Goal: Task Accomplishment & Management: Use online tool/utility

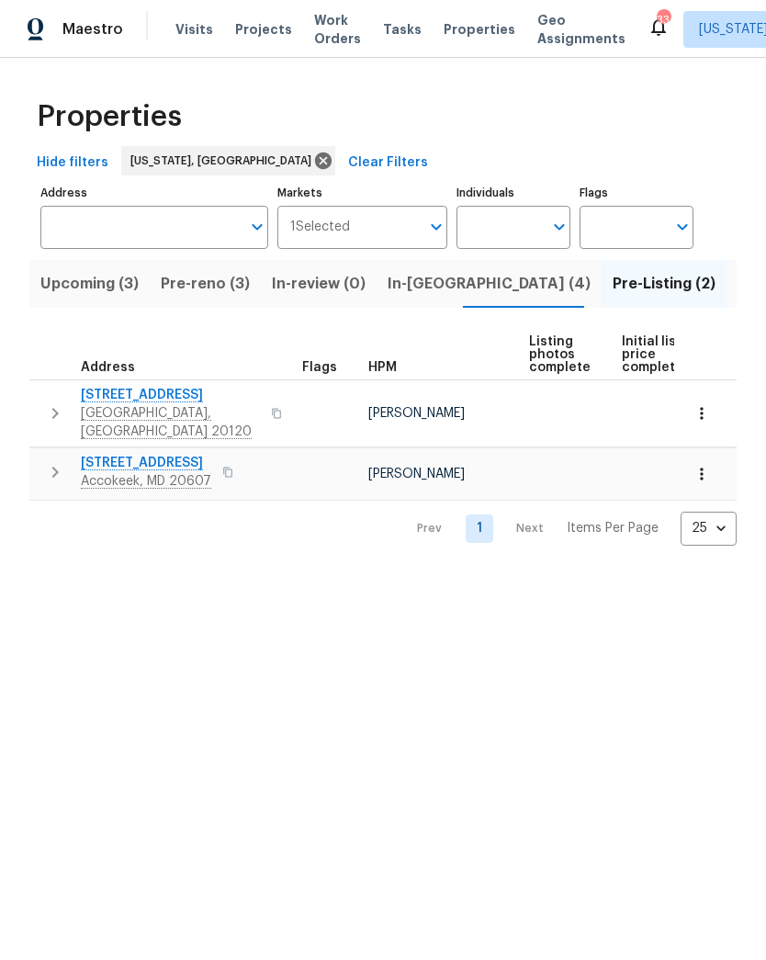
click at [196, 387] on span "[STREET_ADDRESS]" at bounding box center [170, 395] width 179 height 18
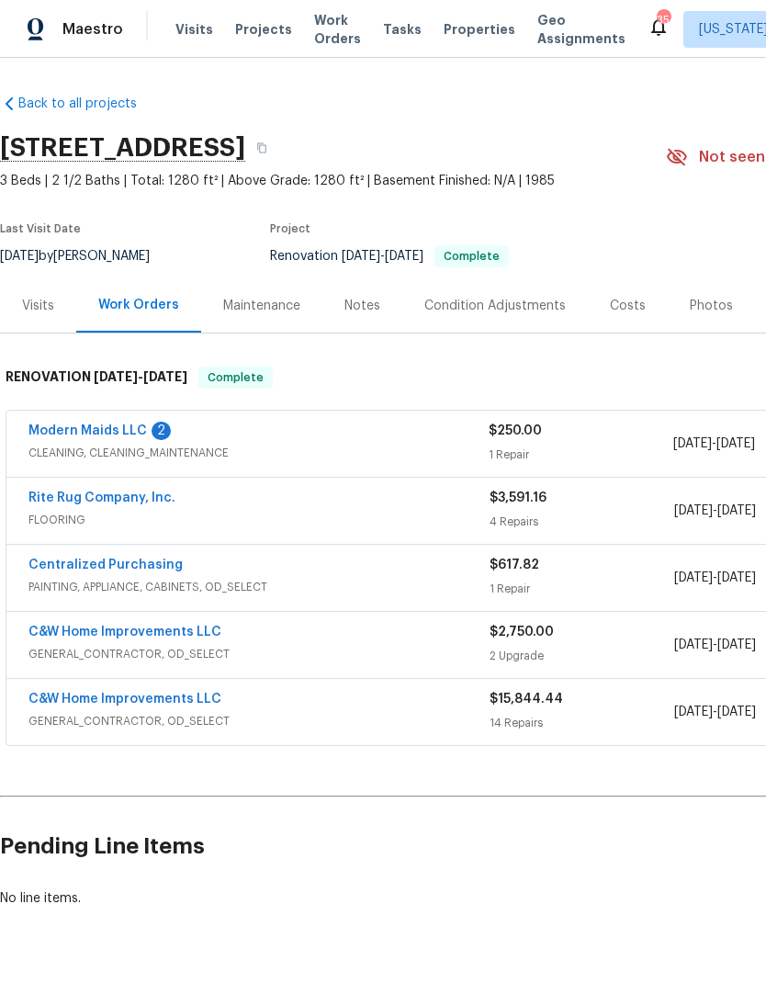
click at [134, 427] on link "Modern Maids LLC" at bounding box center [87, 431] width 119 height 13
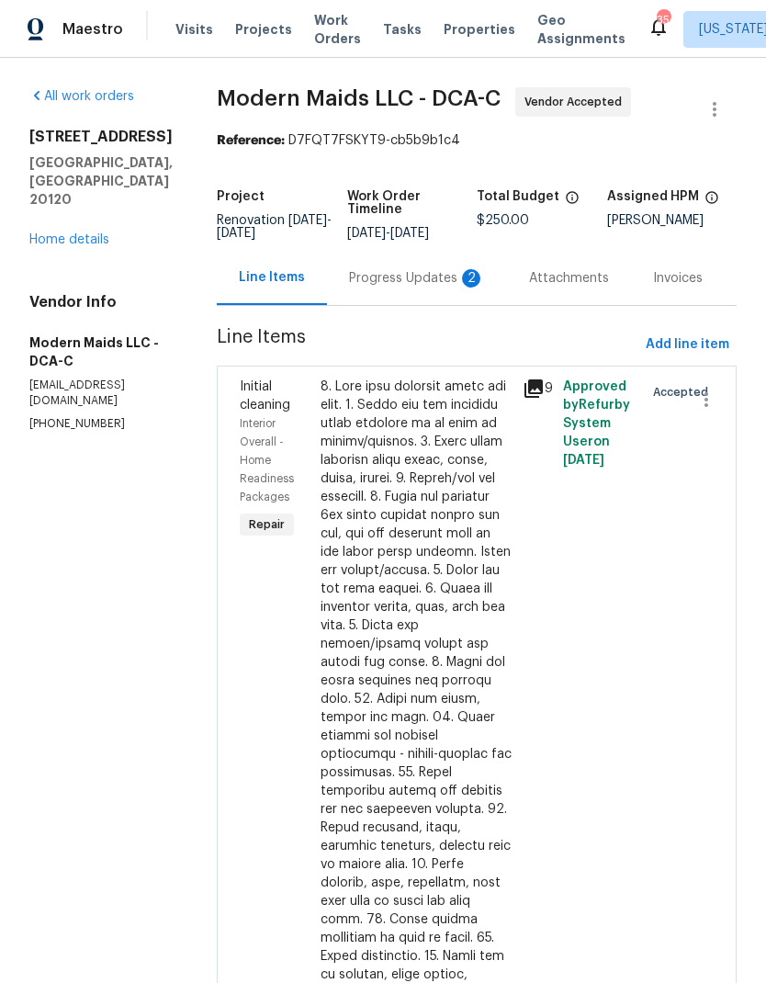
click at [436, 288] on div "Progress Updates 2" at bounding box center [417, 278] width 136 height 18
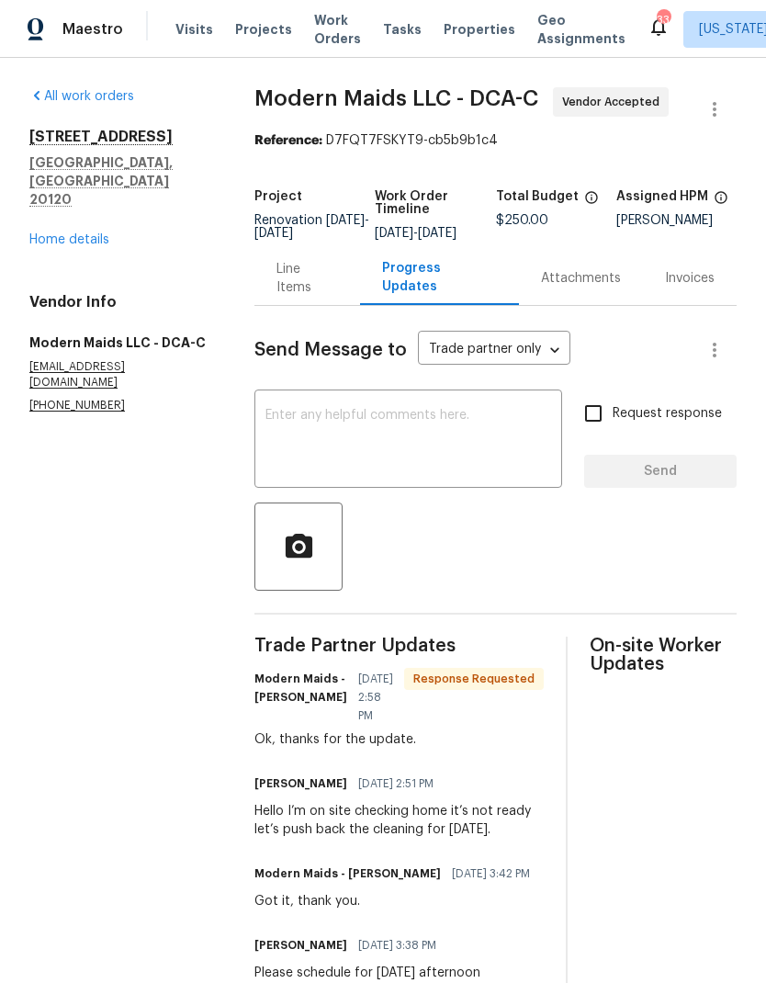
click at [88, 233] on link "Home details" at bounding box center [69, 239] width 80 height 13
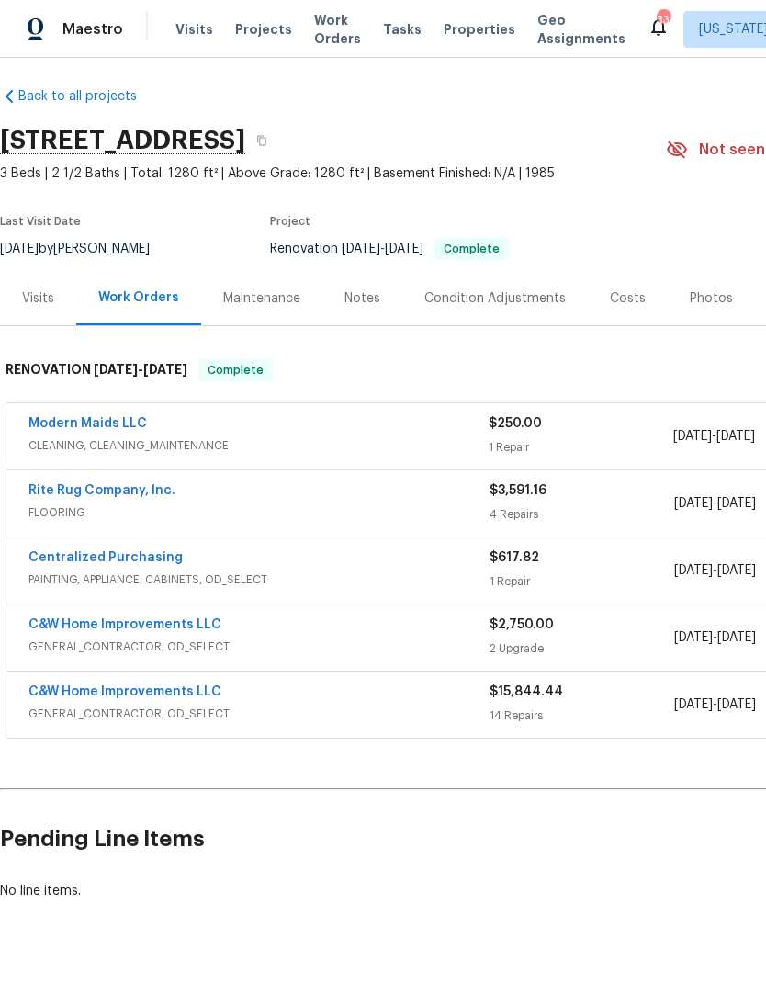
scroll to position [7, 0]
click at [144, 488] on link "Rite Rug Company, Inc." at bounding box center [101, 490] width 147 height 13
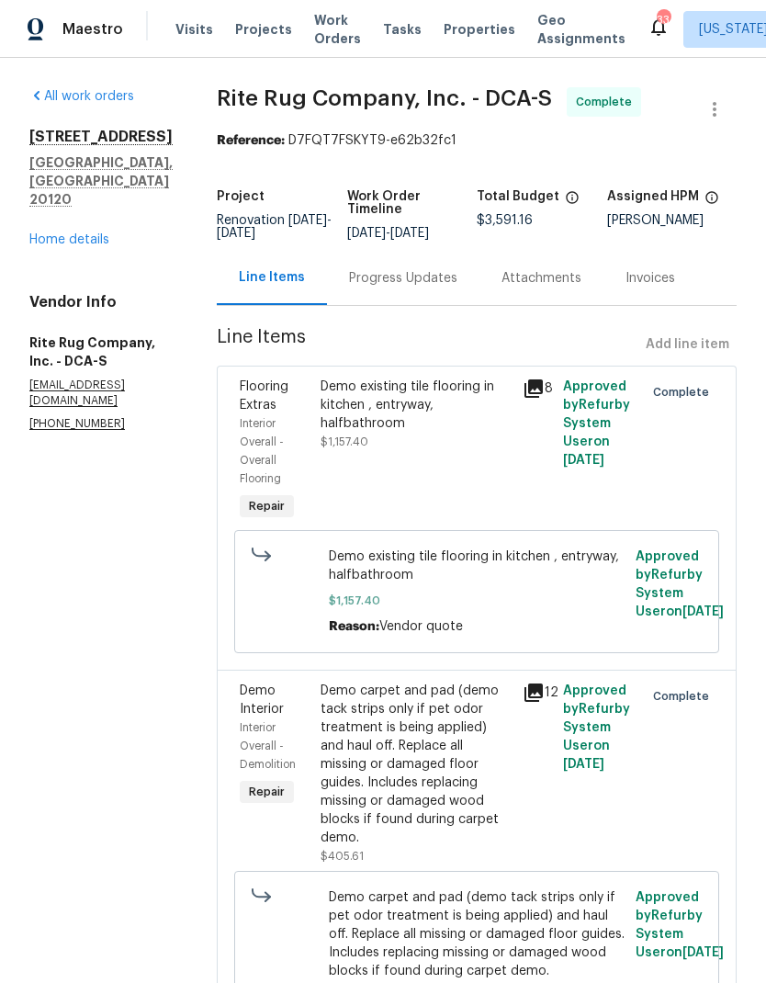
click at [383, 278] on div "Progress Updates" at bounding box center [403, 278] width 108 height 18
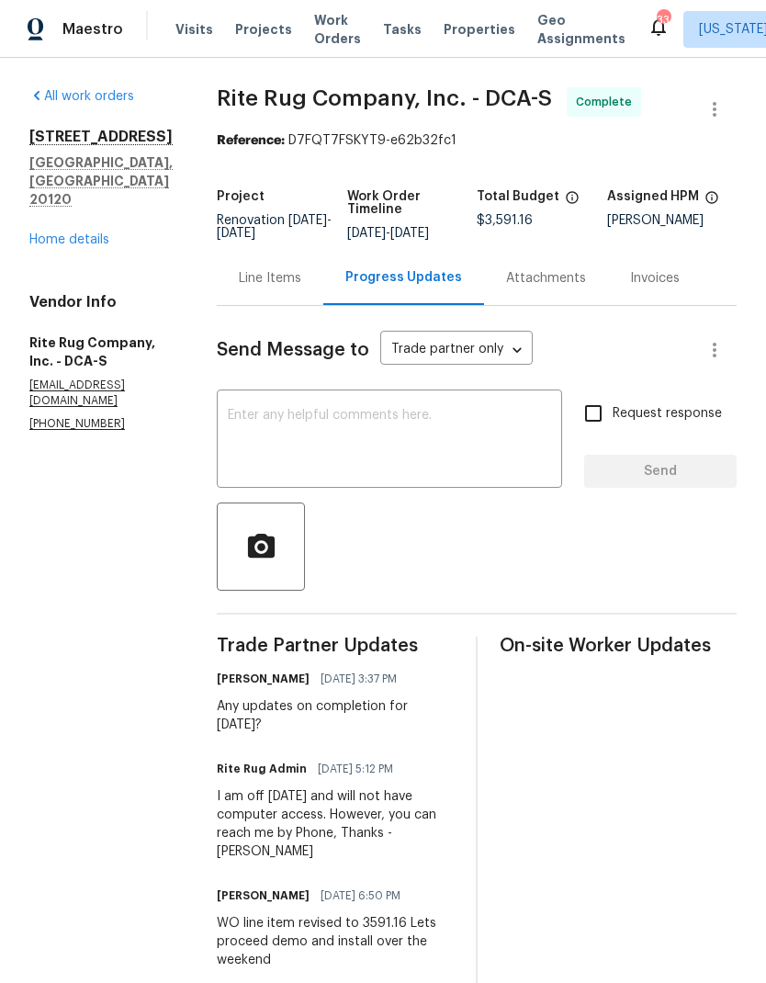
click at [438, 433] on textarea at bounding box center [389, 441] width 323 height 64
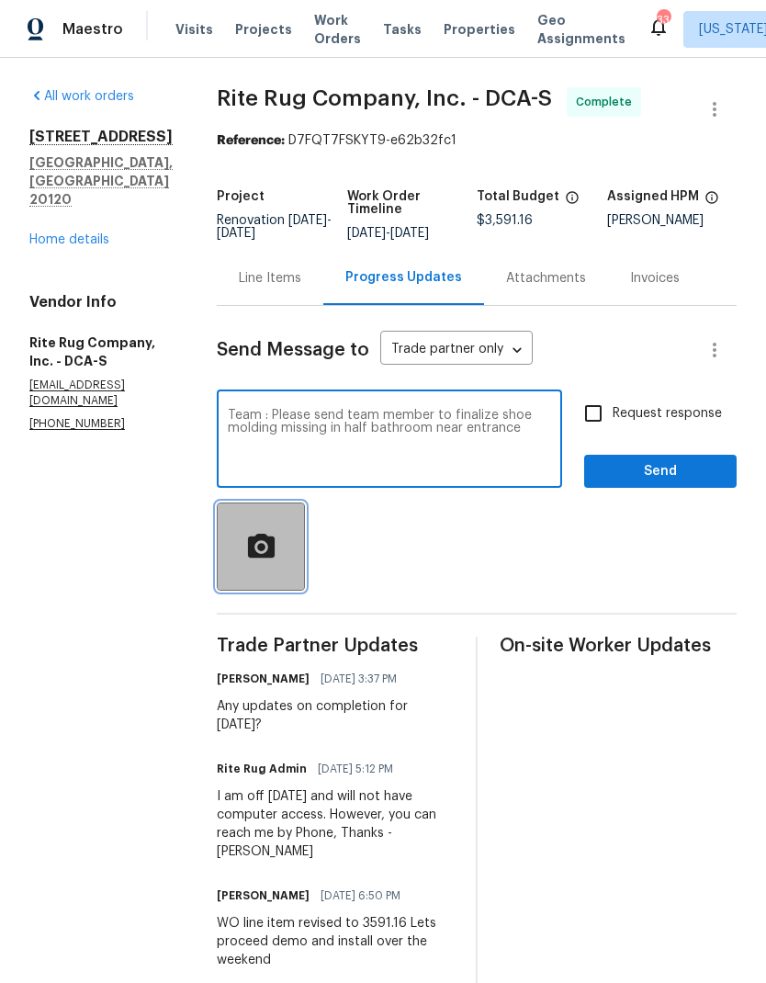
click at [247, 544] on icon "button" at bounding box center [260, 545] width 27 height 24
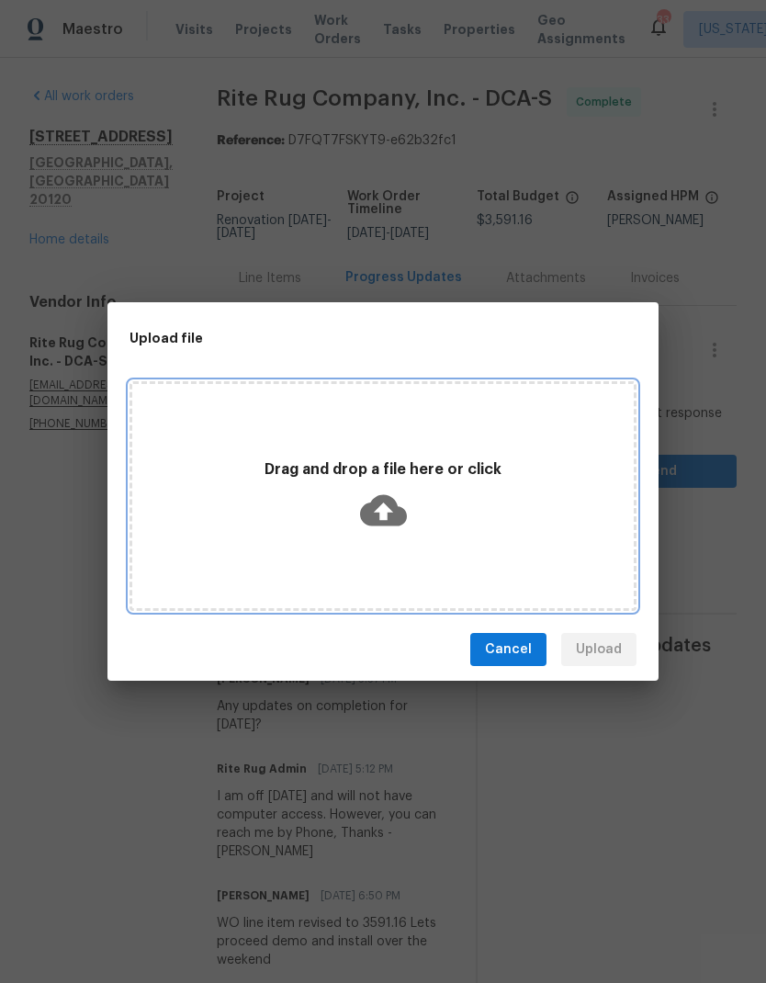
click at [400, 519] on icon at bounding box center [383, 510] width 47 height 31
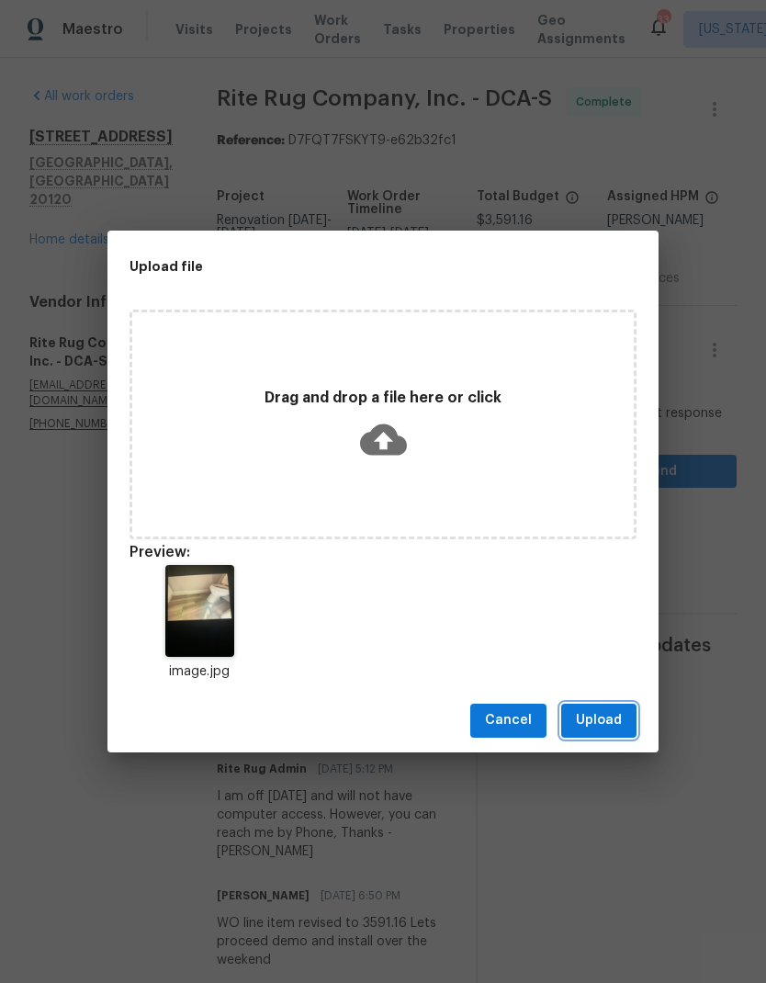
click at [608, 723] on span "Upload" at bounding box center [599, 720] width 46 height 23
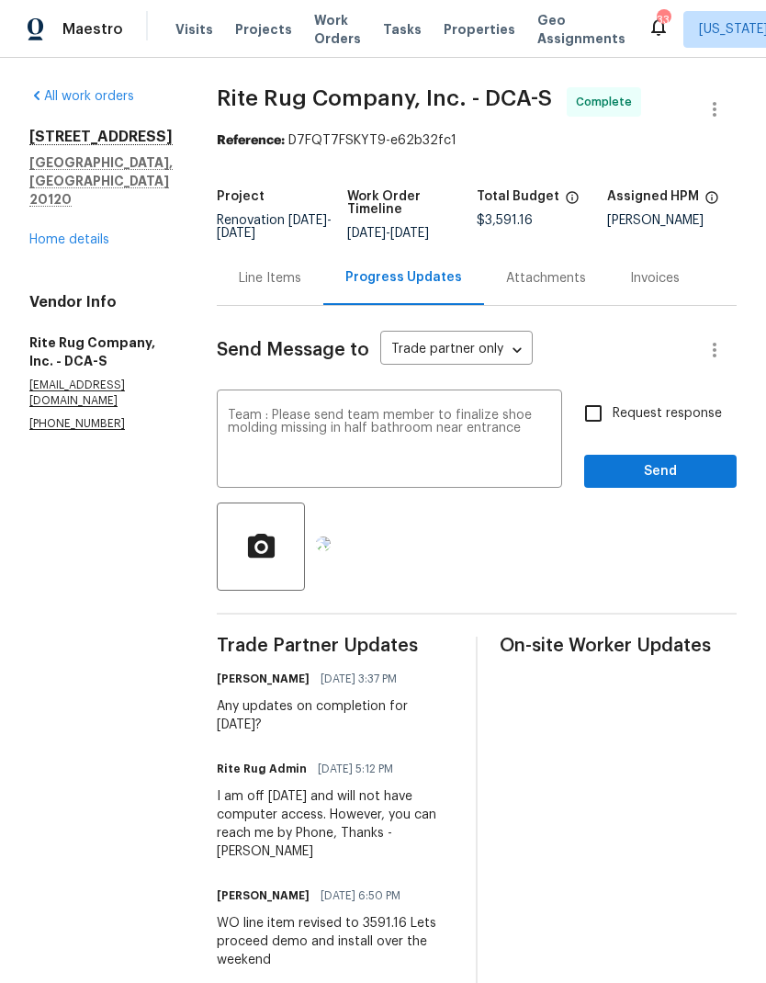
click at [510, 433] on textarea "Team : Please send team member to finalize shoe molding missing in half bathroo…" at bounding box center [389, 441] width 323 height 64
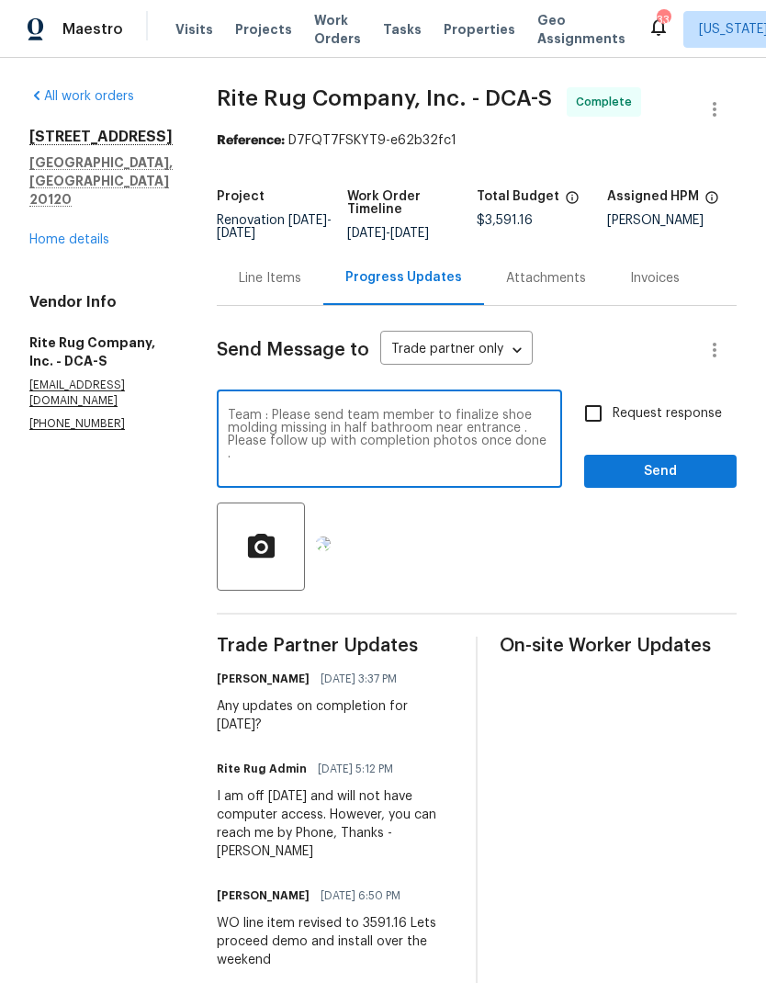
type textarea "Team : Please send team member to finalize shoe molding missing in half bathroo…"
click at [601, 414] on input "Request response" at bounding box center [593, 413] width 39 height 39
checkbox input "true"
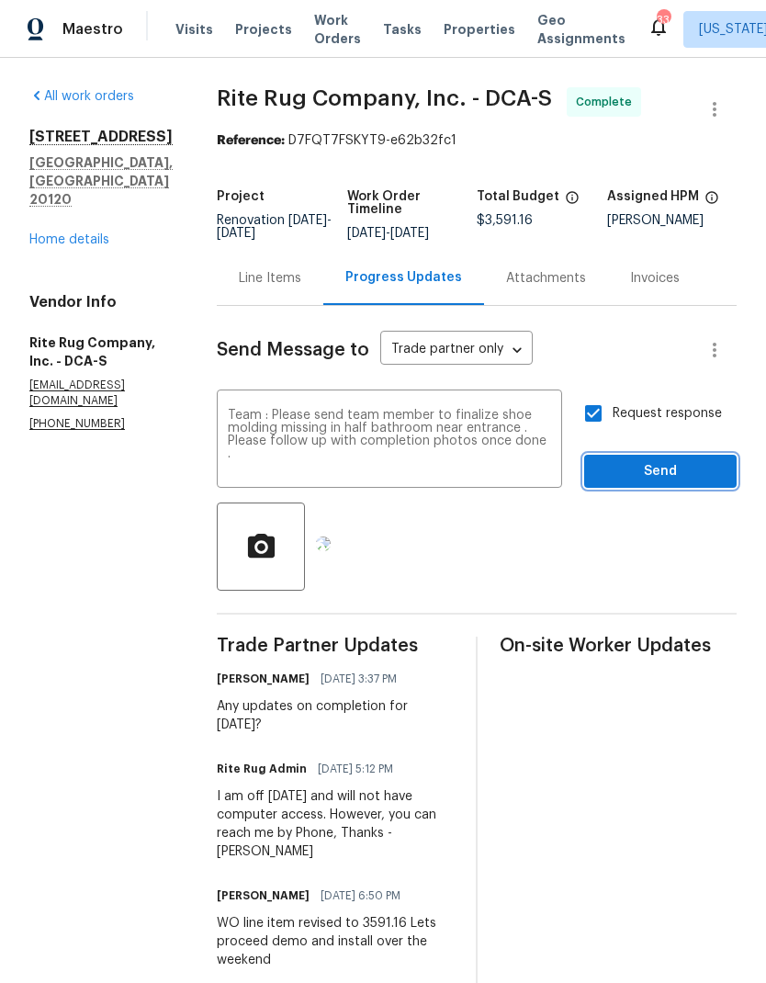
click at [661, 478] on span "Send" at bounding box center [660, 471] width 123 height 23
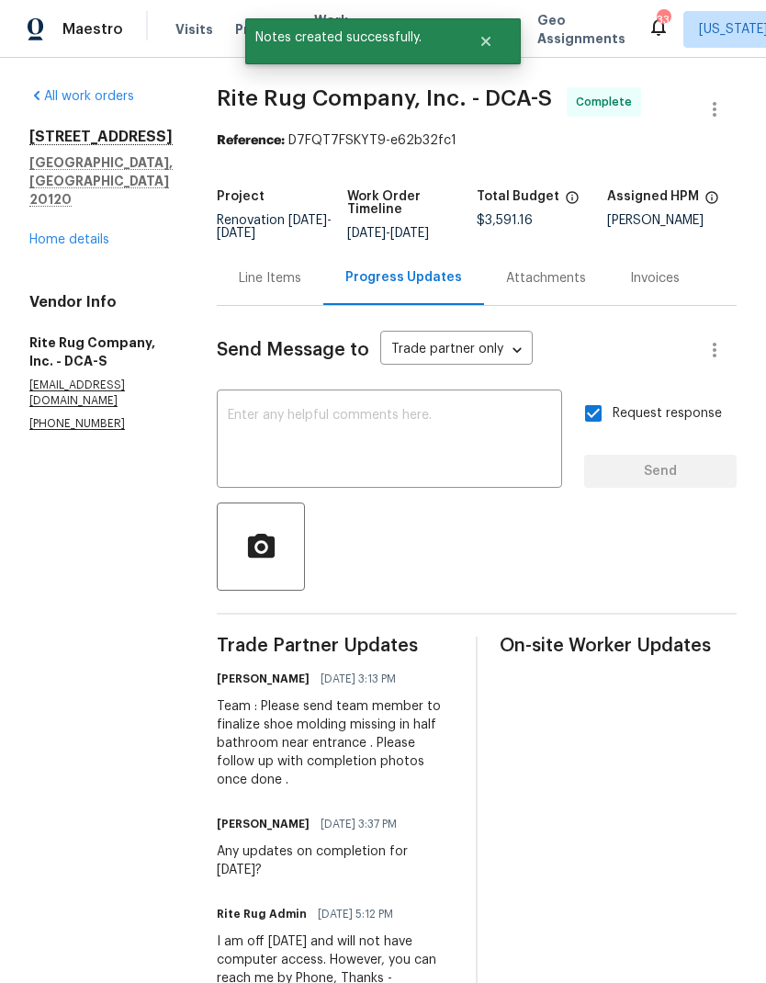
click at [103, 239] on link "Home details" at bounding box center [69, 239] width 80 height 13
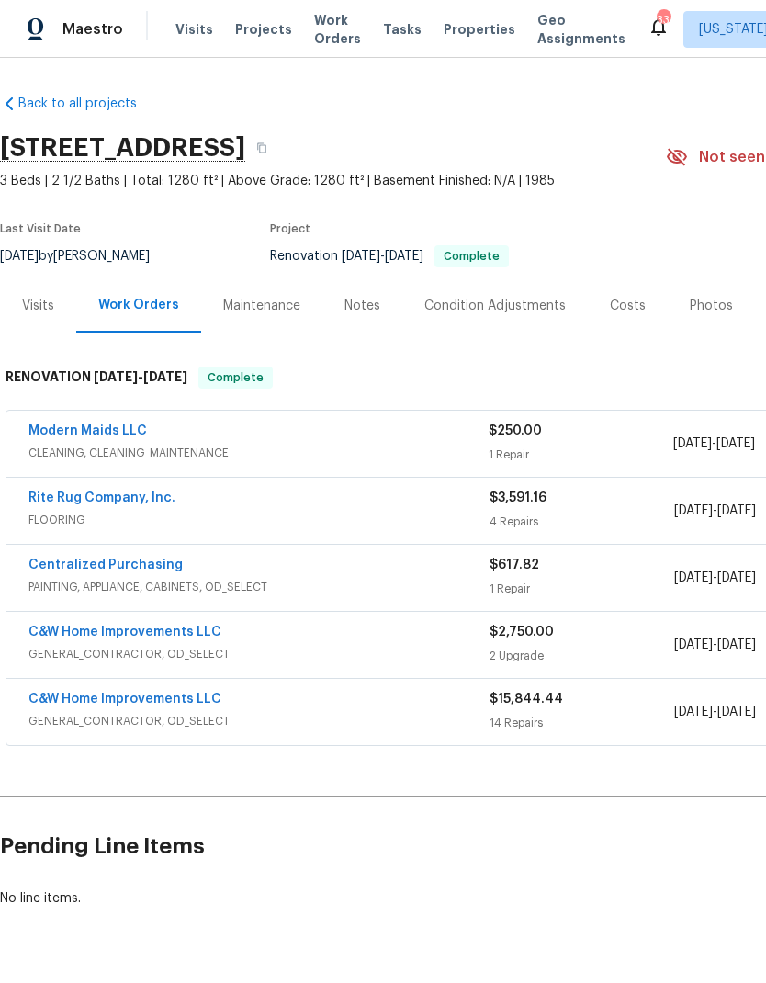
click at [117, 432] on link "Modern Maids LLC" at bounding box center [87, 431] width 119 height 13
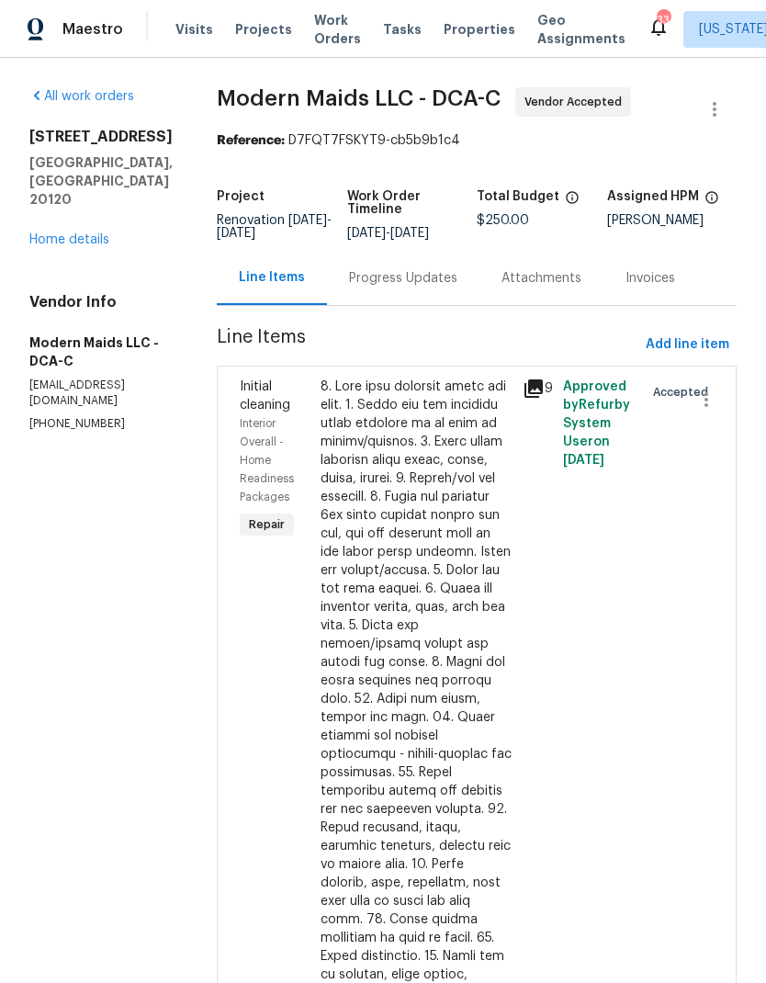
click at [414, 288] on div "Progress Updates" at bounding box center [403, 278] width 108 height 18
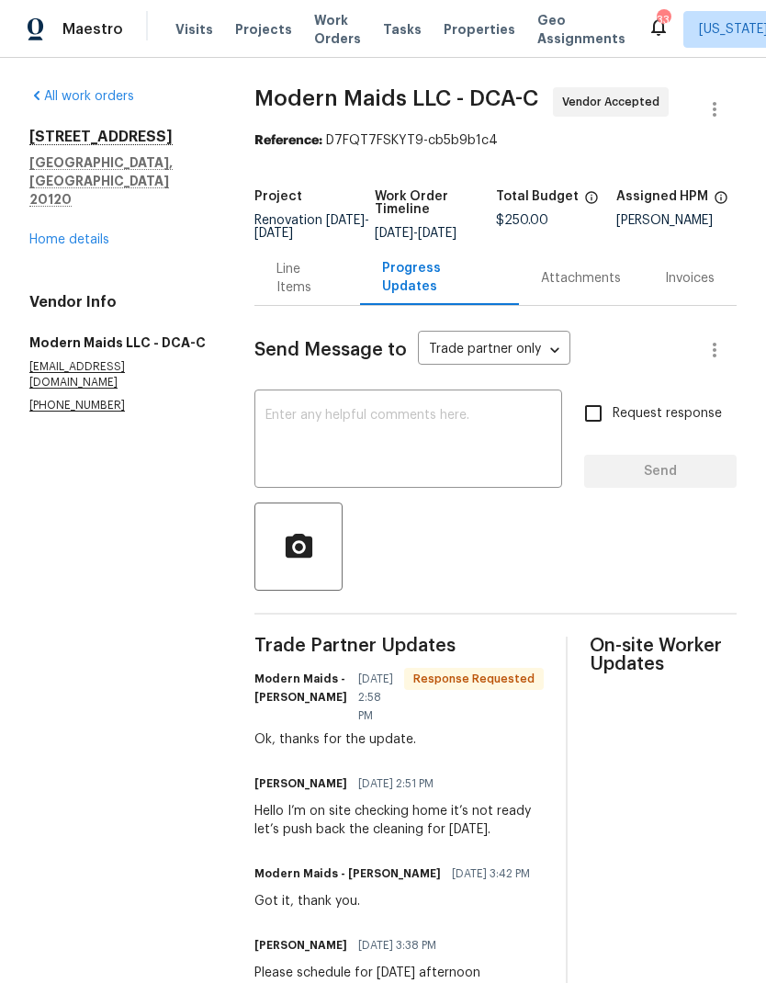
click at [453, 447] on textarea at bounding box center [409, 441] width 286 height 64
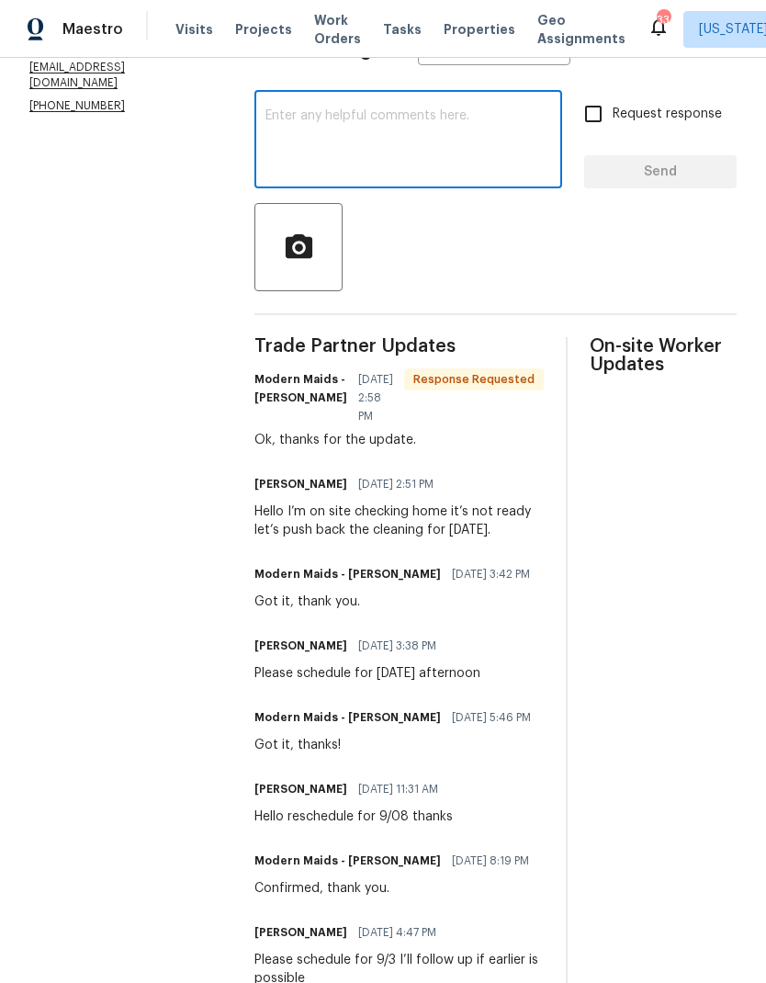
scroll to position [289, 0]
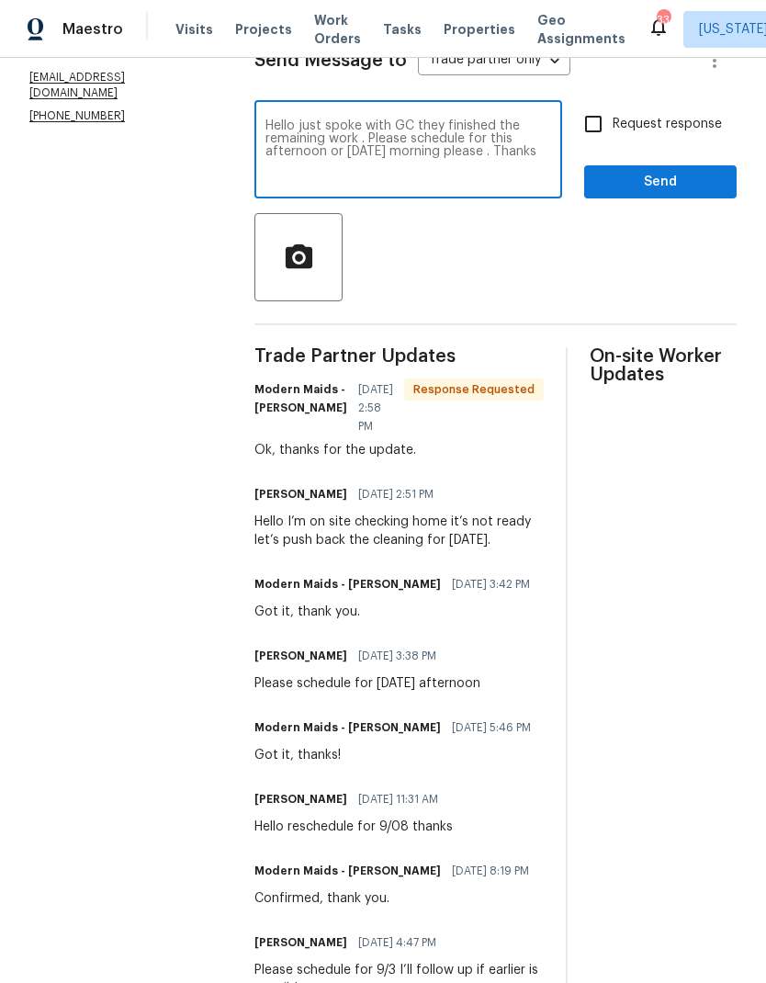
type textarea "Hello just spoke with GC they finished the remaining work . Please schedule for…"
click at [595, 140] on input "Request response" at bounding box center [593, 124] width 39 height 39
checkbox input "true"
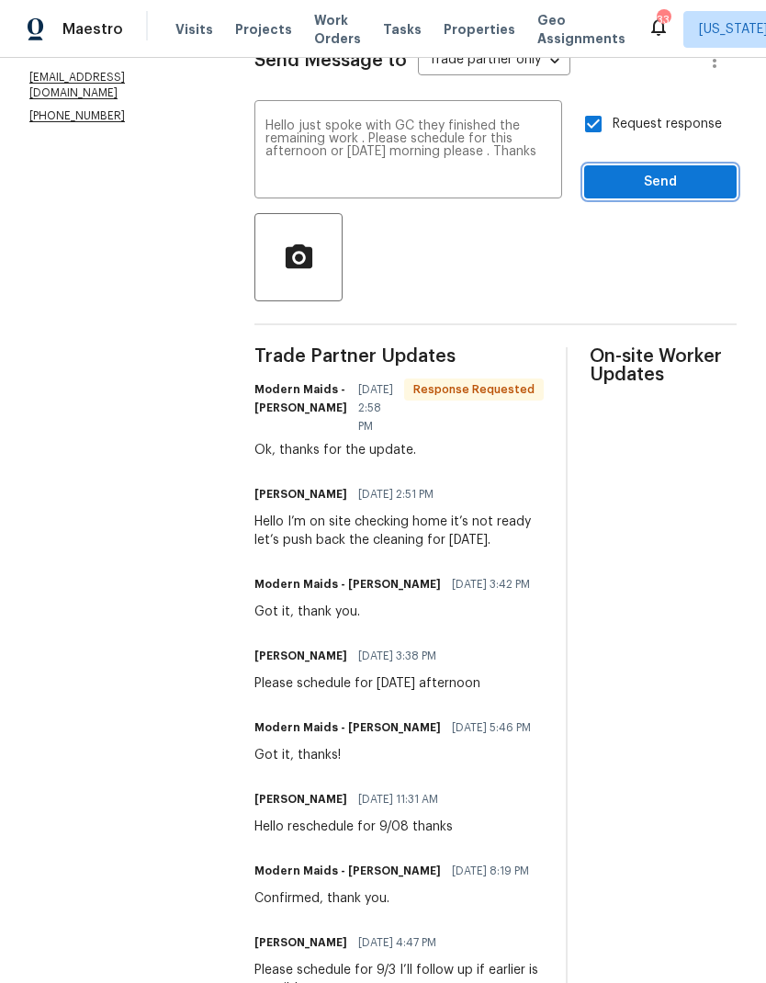
click at [634, 194] on span "Send" at bounding box center [660, 182] width 123 height 23
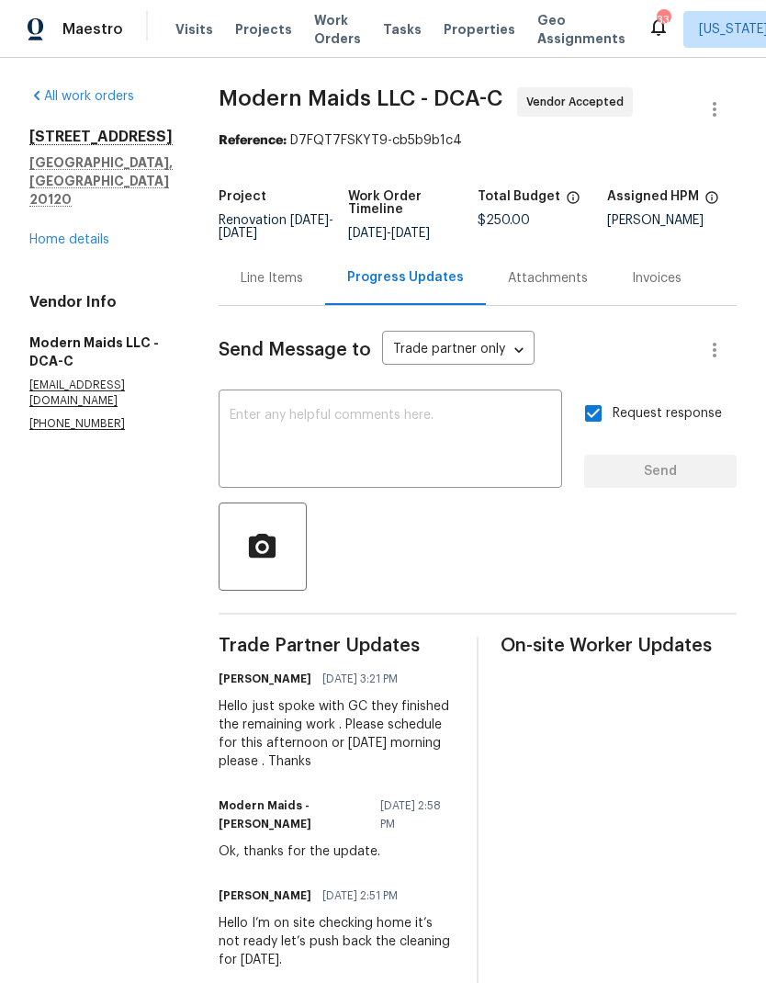
scroll to position [0, 0]
click at [93, 233] on link "Home details" at bounding box center [69, 239] width 80 height 13
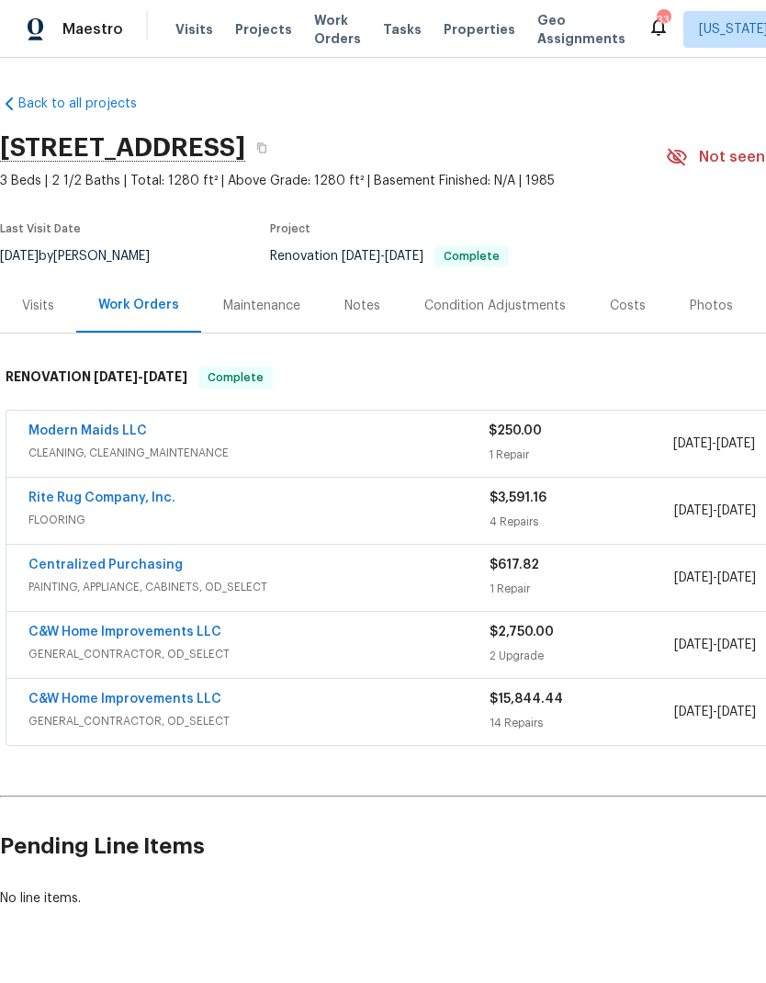
click at [142, 501] on link "Rite Rug Company, Inc." at bounding box center [101, 498] width 147 height 13
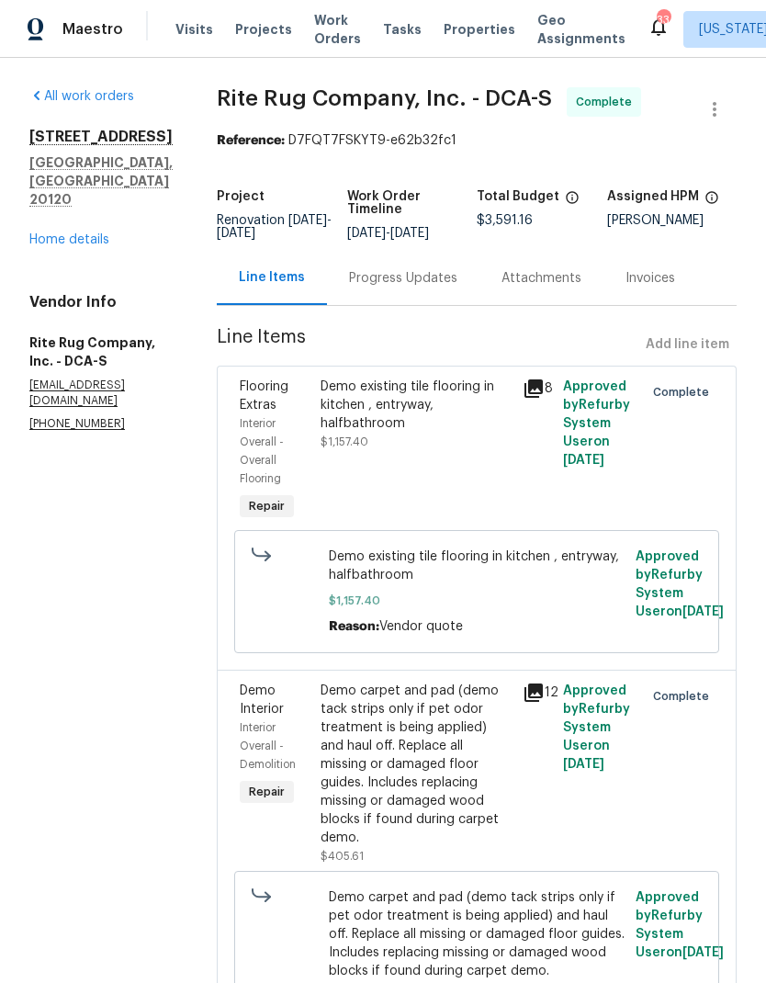
click at [396, 278] on div "Progress Updates" at bounding box center [403, 278] width 108 height 18
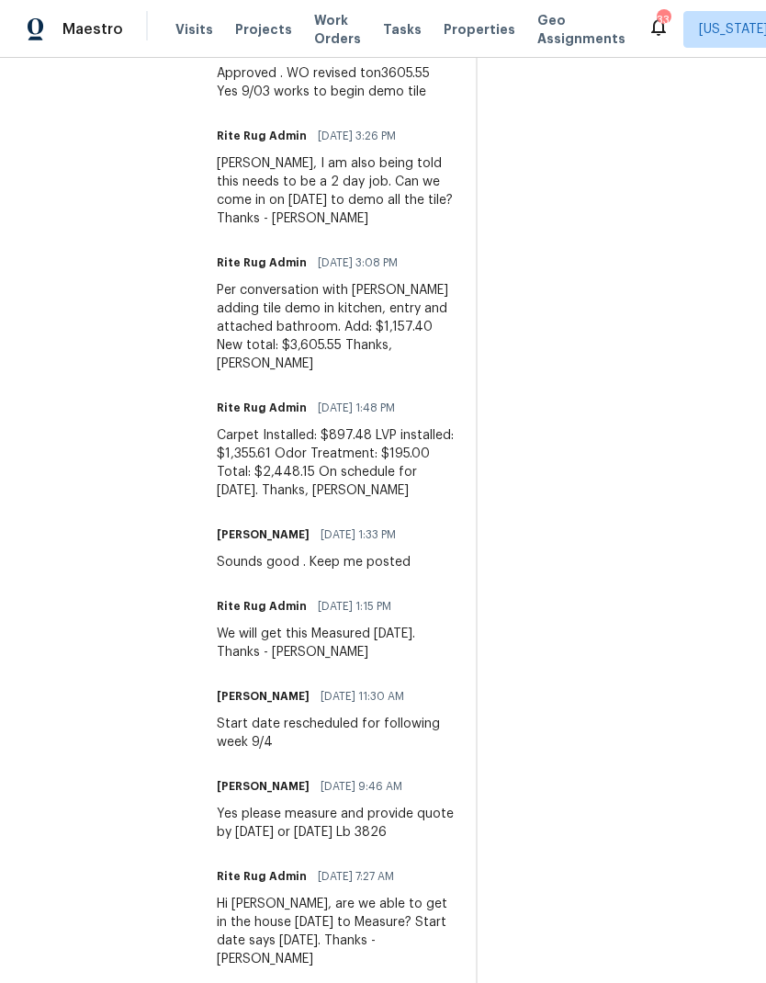
scroll to position [1832, 0]
